Goal: Information Seeking & Learning: Learn about a topic

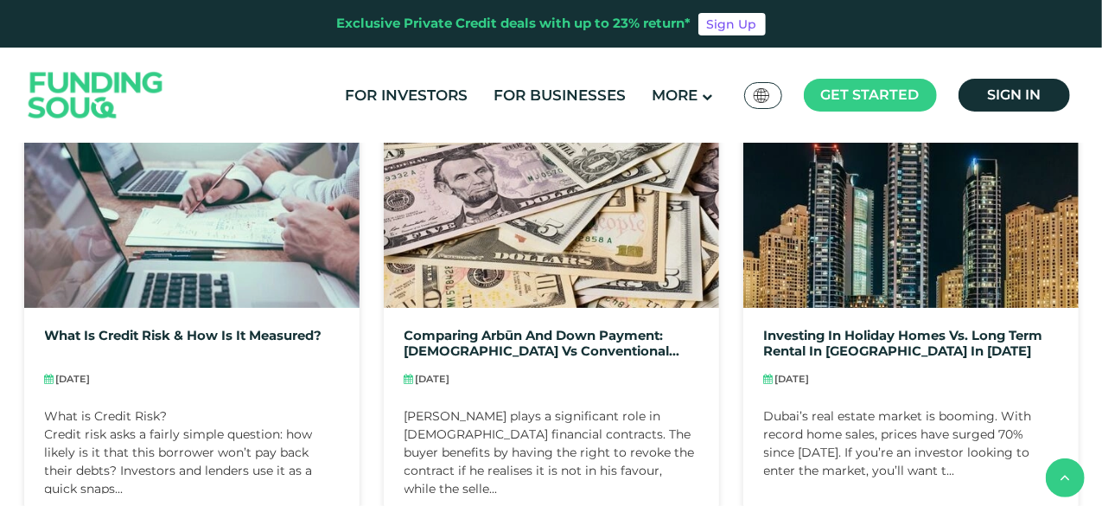
scroll to position [965, 0]
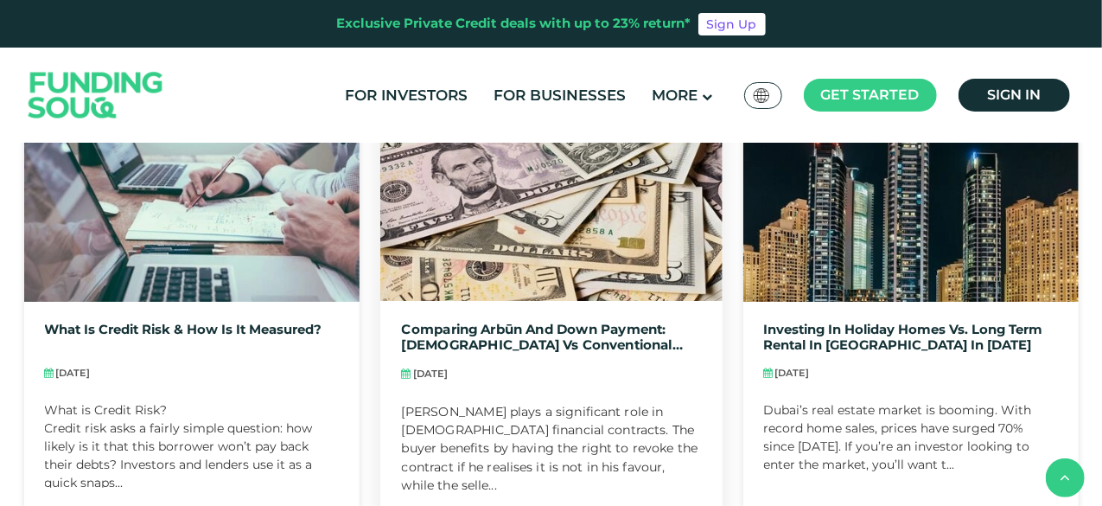
click at [590, 338] on link "Comparing Arbūn and Down Payment: [DEMOGRAPHIC_DATA] vs Conventional Practices" at bounding box center [551, 337] width 300 height 31
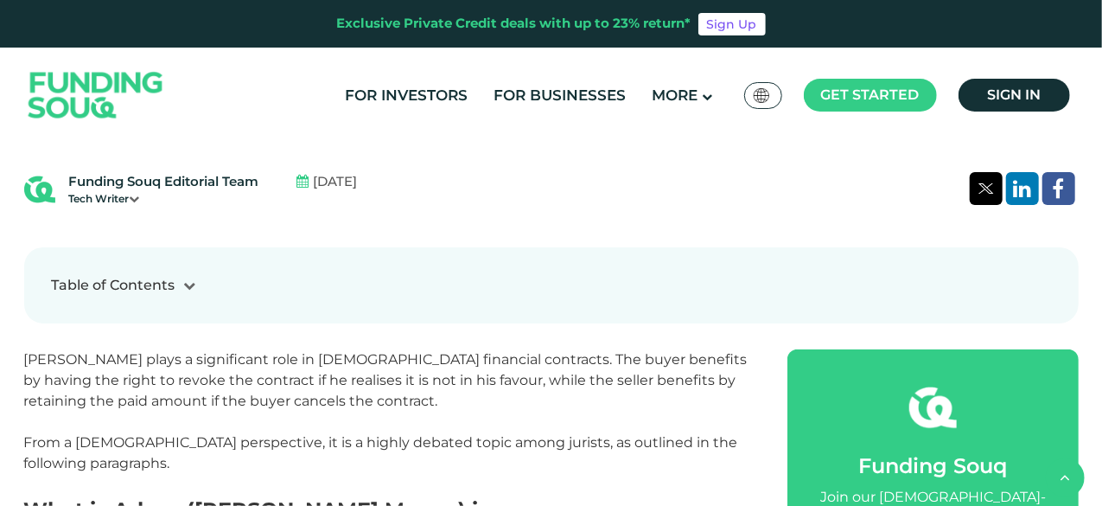
scroll to position [589, 0]
click at [187, 274] on div "Table of Contents" at bounding box center [551, 284] width 999 height 21
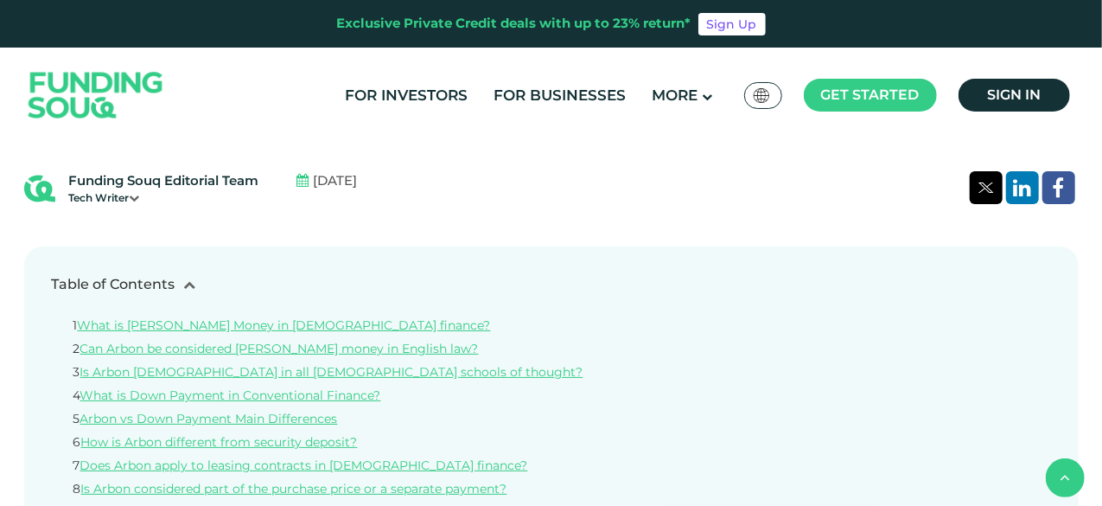
click at [187, 274] on div "Table of Contents" at bounding box center [551, 284] width 999 height 21
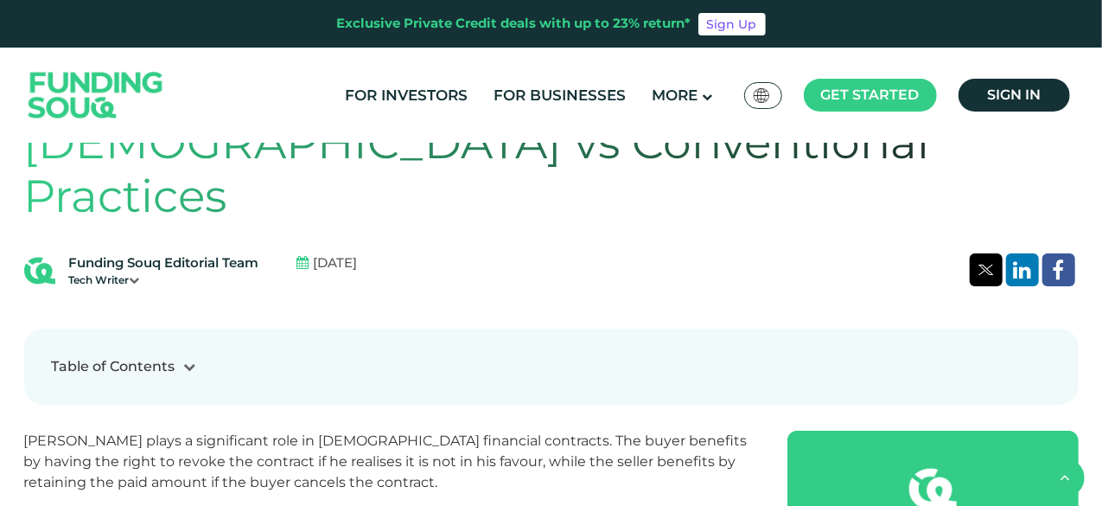
scroll to position [508, 0]
click at [137, 274] on icon at bounding box center [135, 279] width 10 height 10
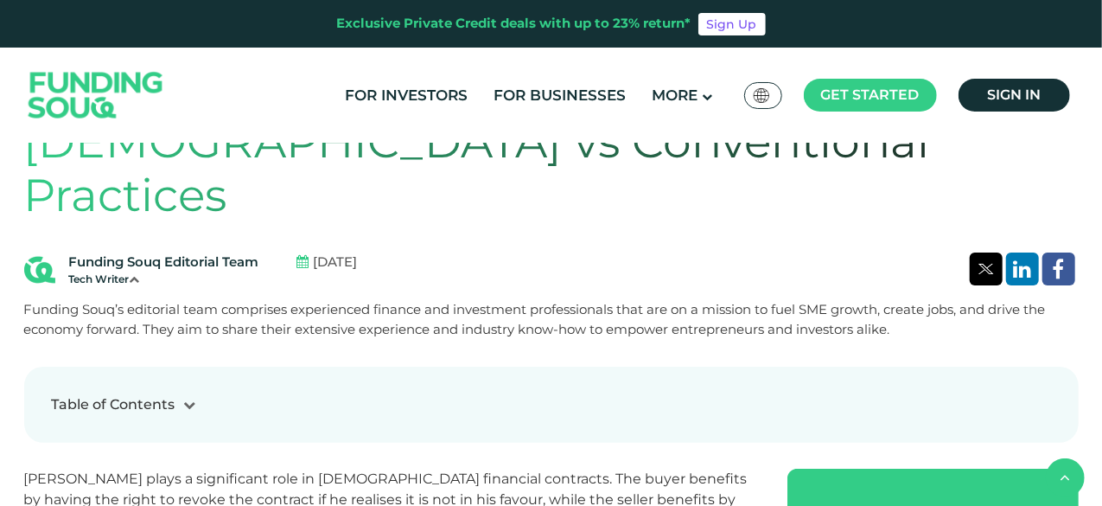
click at [137, 274] on icon at bounding box center [135, 279] width 10 height 10
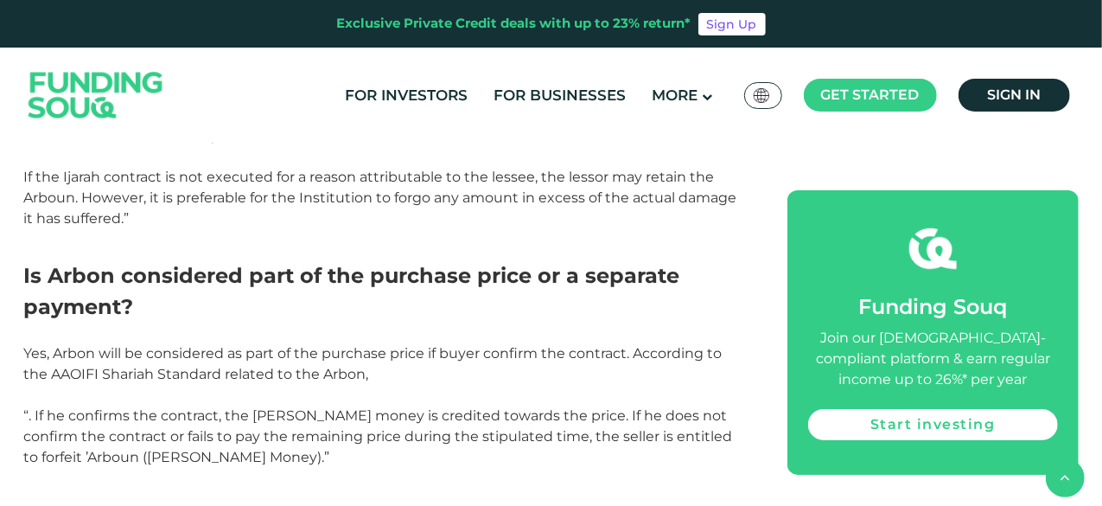
scroll to position [3218, 0]
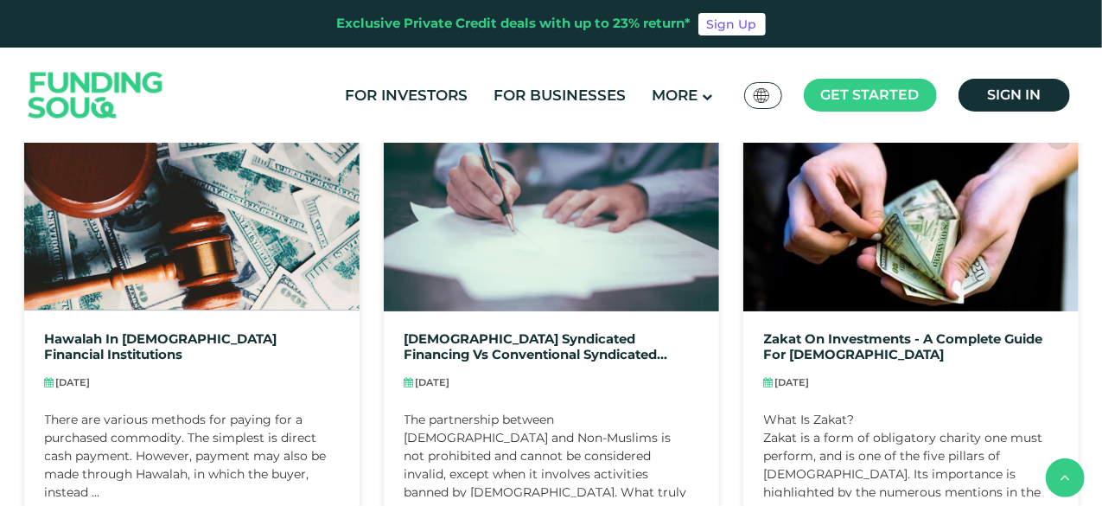
scroll to position [606, 0]
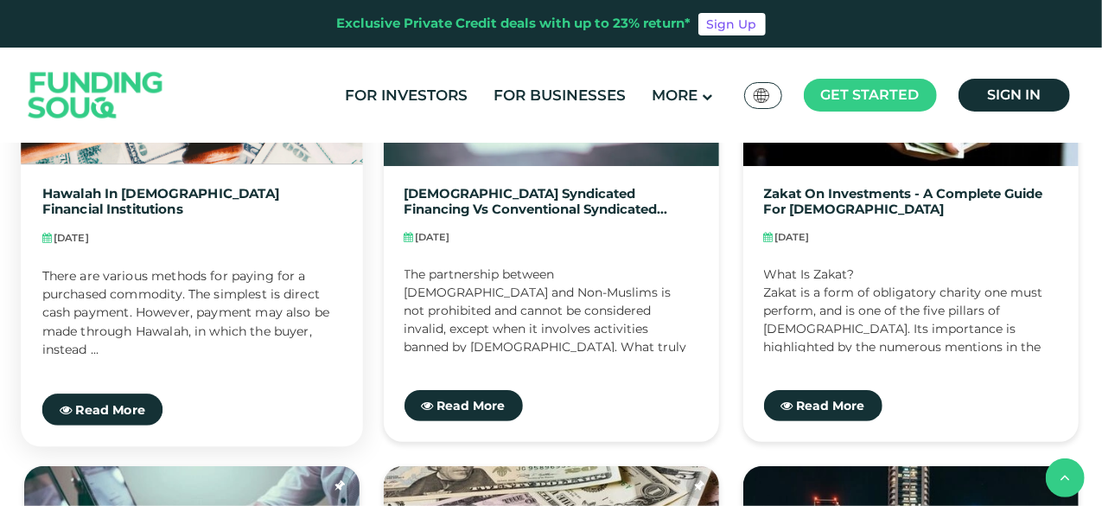
click at [81, 276] on div "There are various methods for paying for a purchased commodity. The simplest is…" at bounding box center [192, 310] width 300 height 88
click at [116, 412] on span "Read More" at bounding box center [110, 409] width 70 height 16
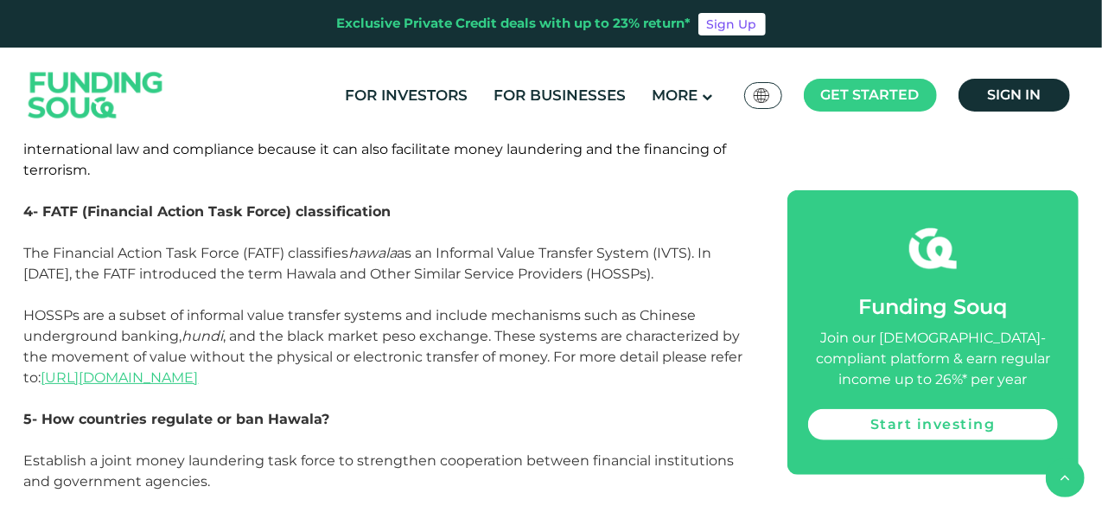
scroll to position [3965, 0]
